Goal: Information Seeking & Learning: Learn about a topic

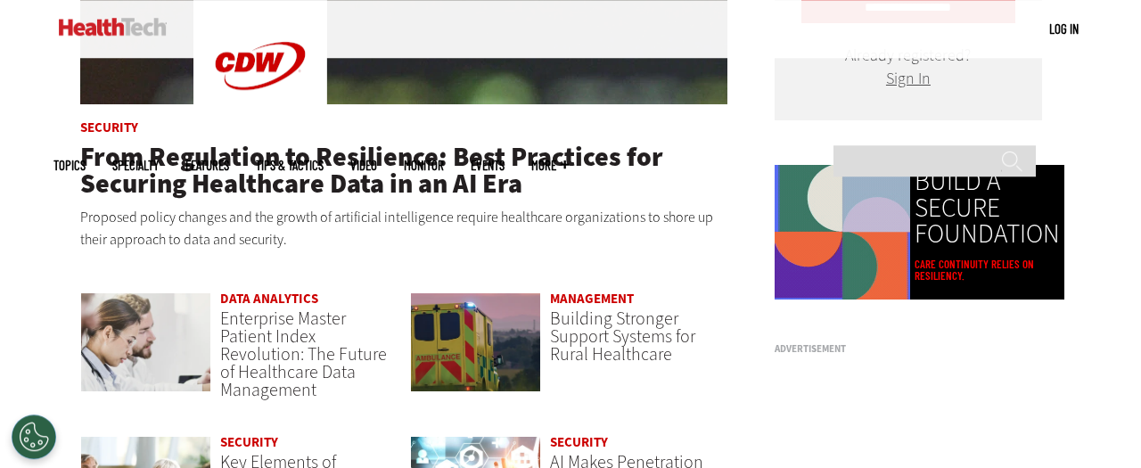
scroll to position [1115, 0]
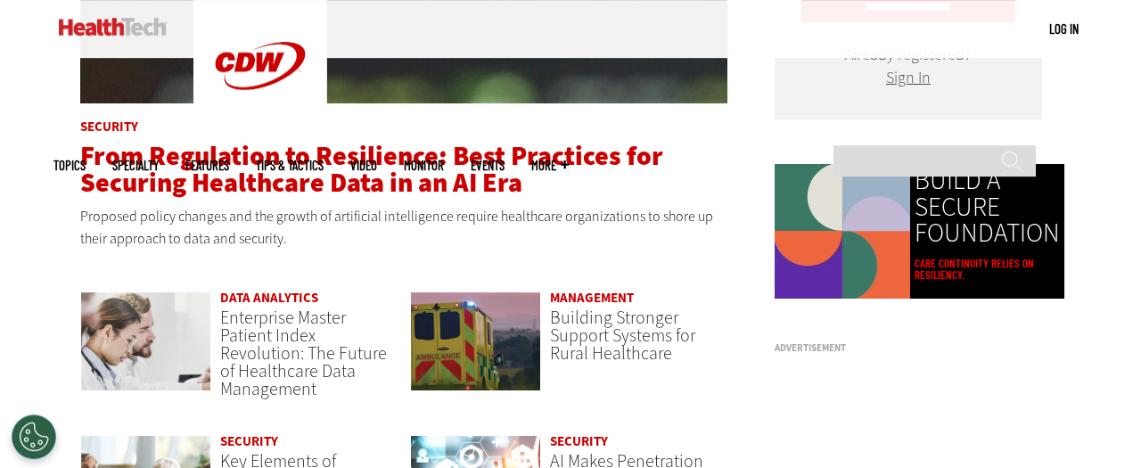
click at [201, 174] on span "From Regulation to Resilience: Best Practices for Securing Healthcare Data in a…" at bounding box center [371, 169] width 583 height 62
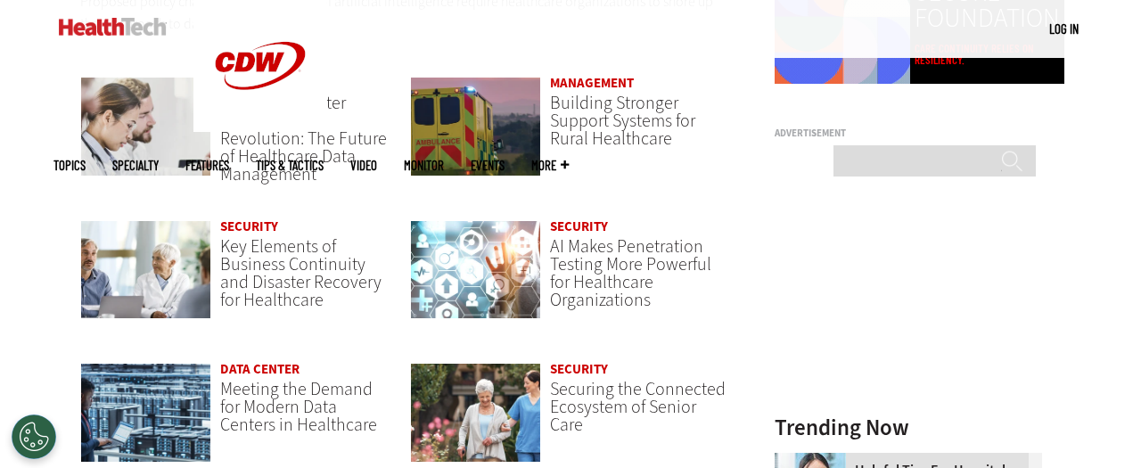
scroll to position [1331, 0]
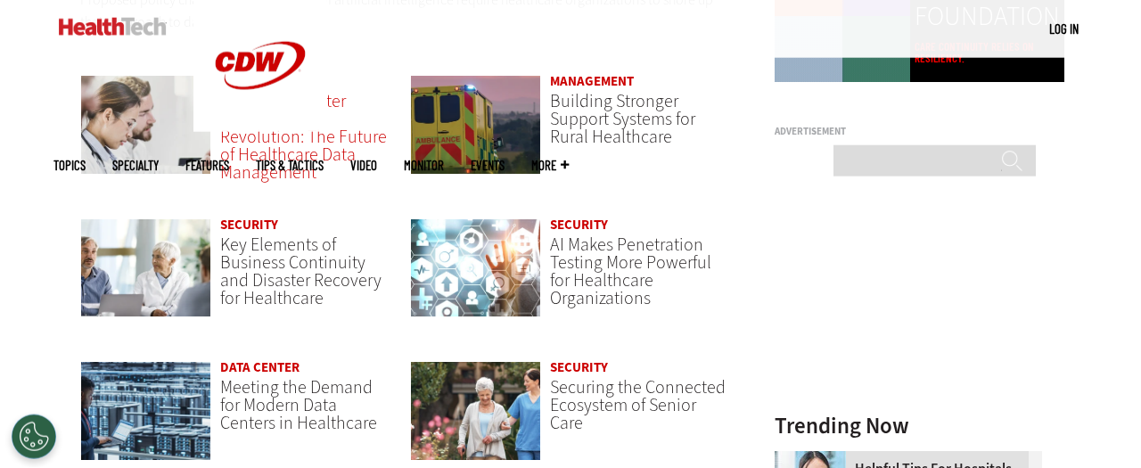
click at [263, 139] on span "Enterprise Master Patient Index Revolution: The Future of Healthcare Data Manag…" at bounding box center [303, 136] width 167 height 95
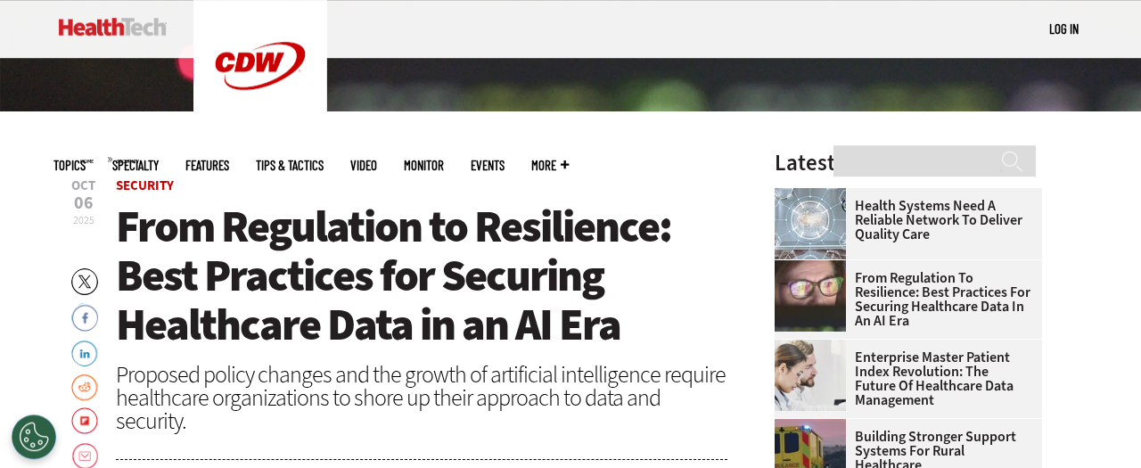
scroll to position [460, 0]
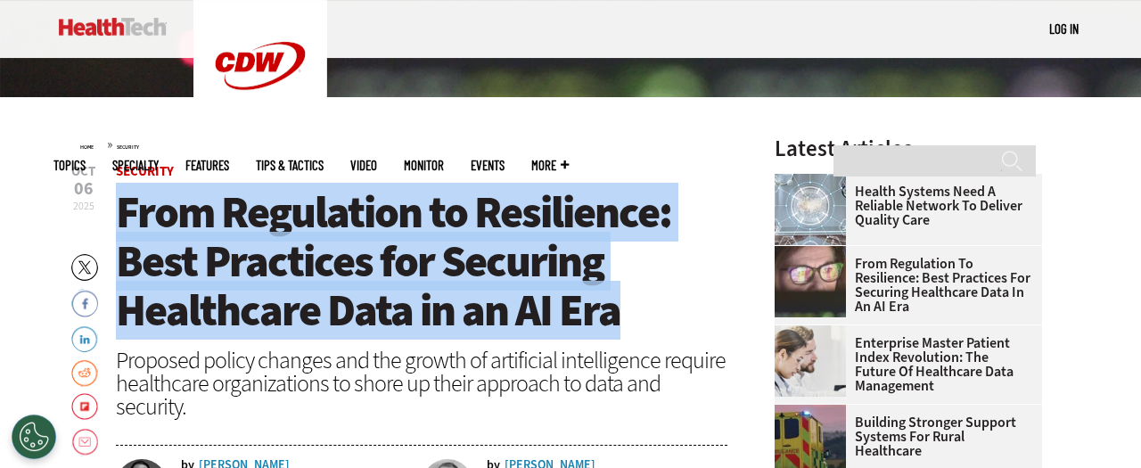
drag, startPoint x: 122, startPoint y: 210, endPoint x: 635, endPoint y: 299, distance: 520.1
click at [635, 299] on h1 "From Regulation to Resilience: Best Practices for Securing Healthcare Data in a…" at bounding box center [421, 261] width 611 height 147
copy span "From Regulation to Resilience: Best Practices for Securing Healthcare Data in a…"
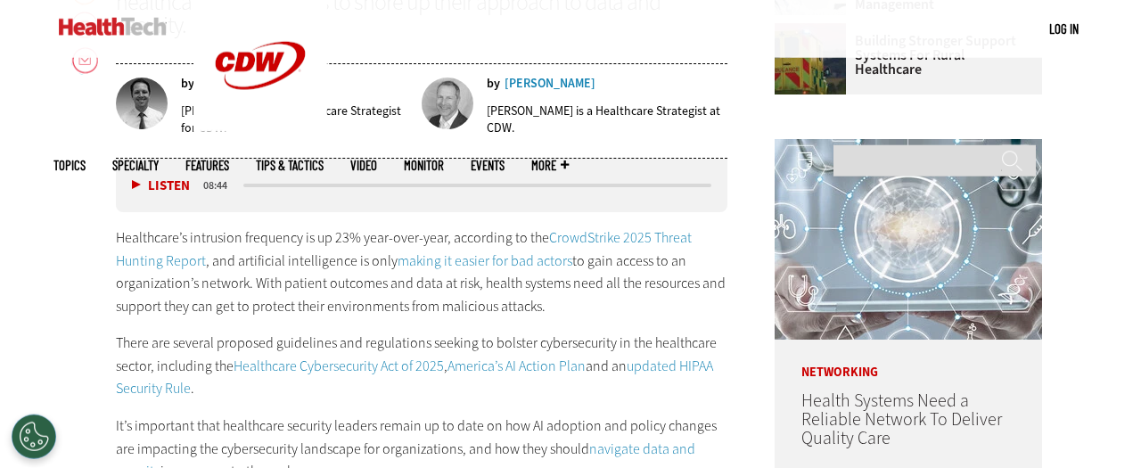
scroll to position [860, 0]
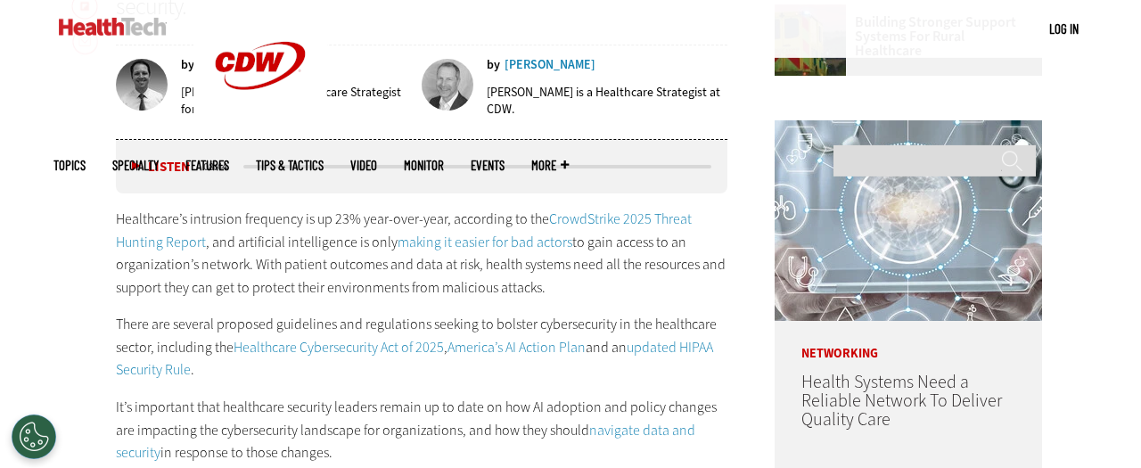
drag, startPoint x: 545, startPoint y: 284, endPoint x: 93, endPoint y: 217, distance: 457.7
copy p "Healthcare’s intrusion frequency is up 23% year-over-year, according to the Cro…"
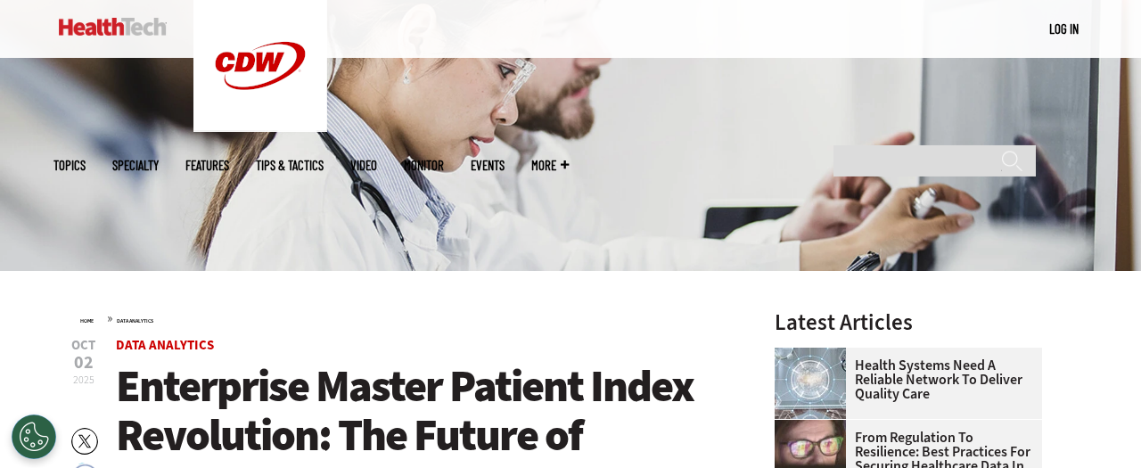
scroll to position [440, 0]
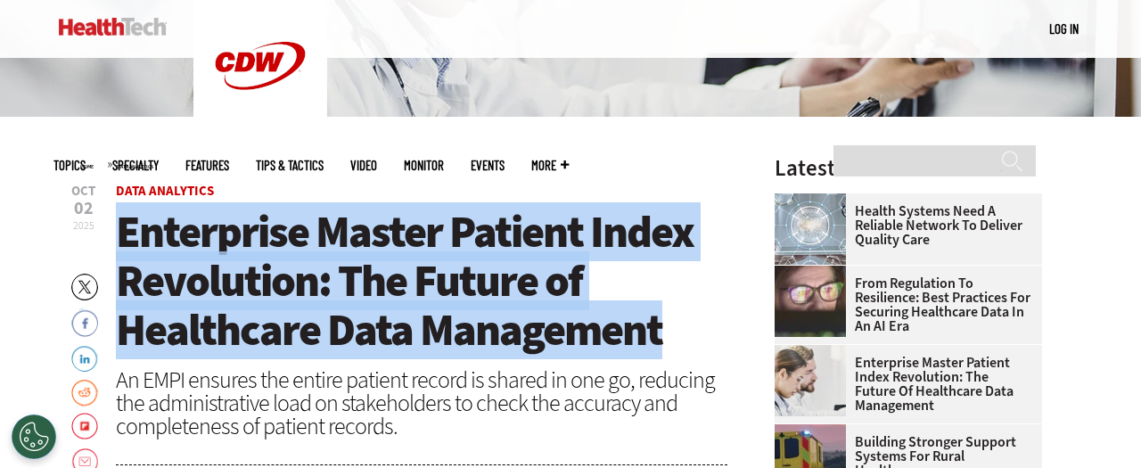
drag, startPoint x: 117, startPoint y: 228, endPoint x: 680, endPoint y: 332, distance: 572.6
click at [680, 332] on h1 "Enterprise Master Patient Index Revolution: The Future of Healthcare Data Manag…" at bounding box center [421, 281] width 611 height 147
copy span "Enterprise Master Patient Index Revolution: The Future of Healthcare Data Manag…"
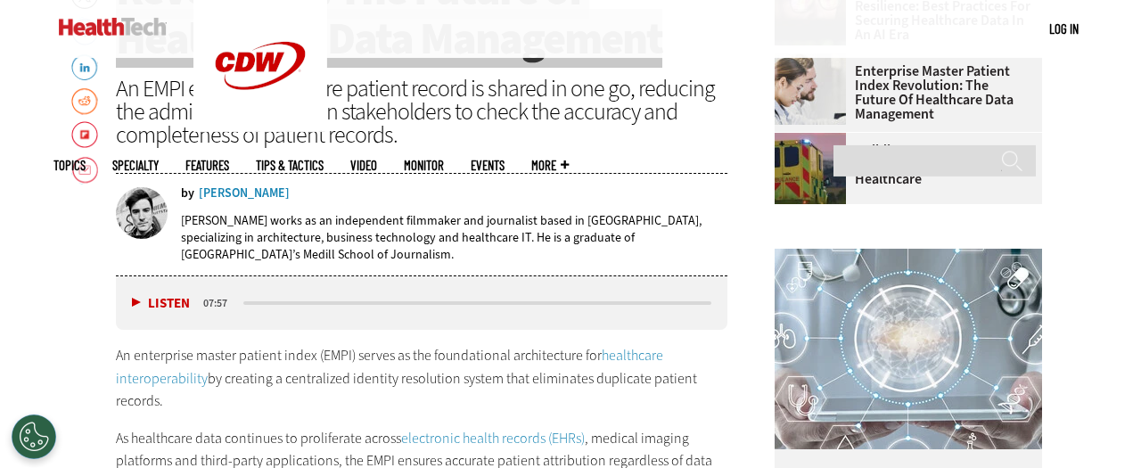
scroll to position [795, 0]
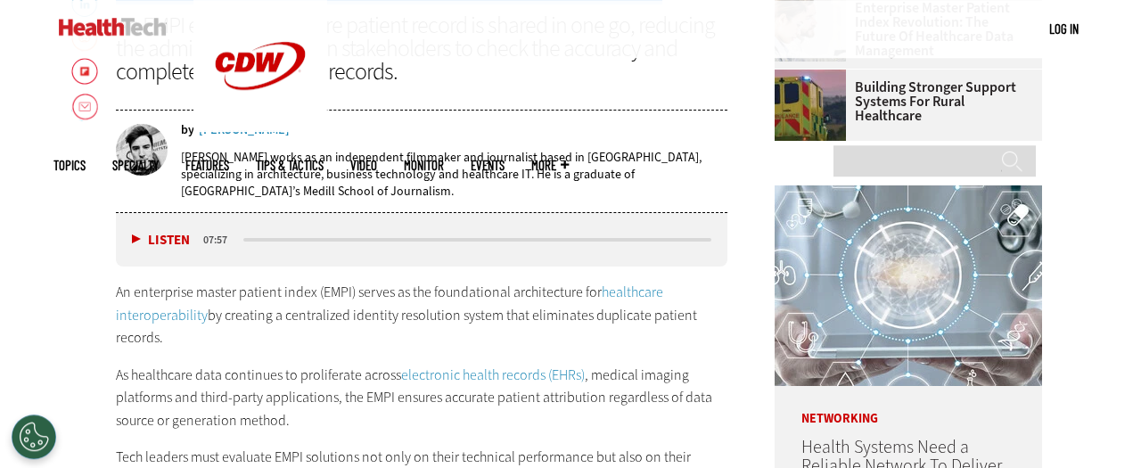
drag, startPoint x: 117, startPoint y: 284, endPoint x: 186, endPoint y: 338, distance: 87.7
click at [186, 338] on p "An enterprise master patient index (EMPI) serves as the foundational architectu…" at bounding box center [421, 315] width 611 height 69
copy p "An enterprise master patient index (EMPI) serves as the foundational architectu…"
